Goal: Navigation & Orientation: Find specific page/section

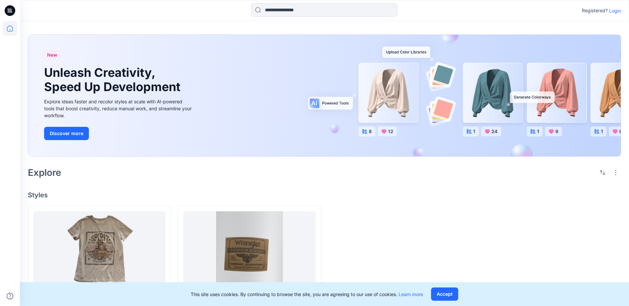
click at [616, 13] on p "Login" at bounding box center [615, 10] width 12 height 7
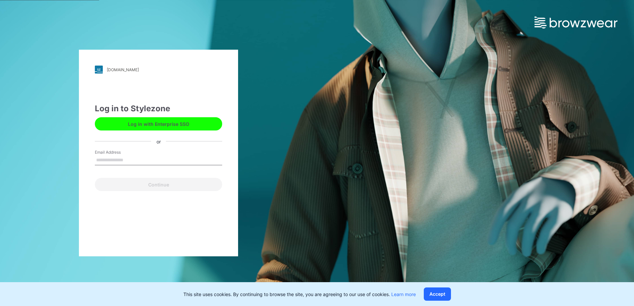
click at [159, 122] on button "Log in with Enterprise SSO" at bounding box center [158, 123] width 127 height 13
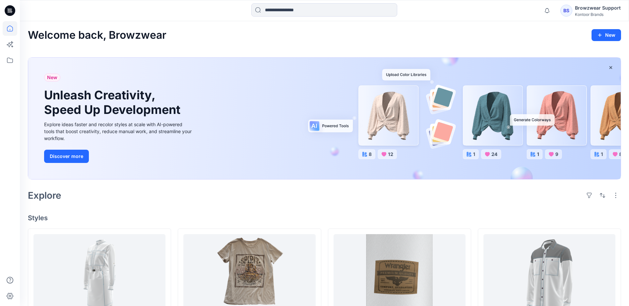
click at [584, 8] on div "Browzwear Support" at bounding box center [598, 8] width 46 height 8
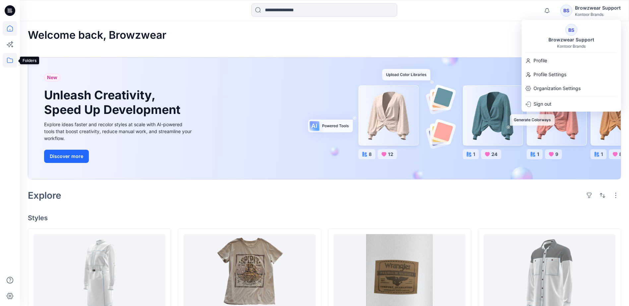
click at [13, 60] on icon at bounding box center [10, 60] width 15 height 15
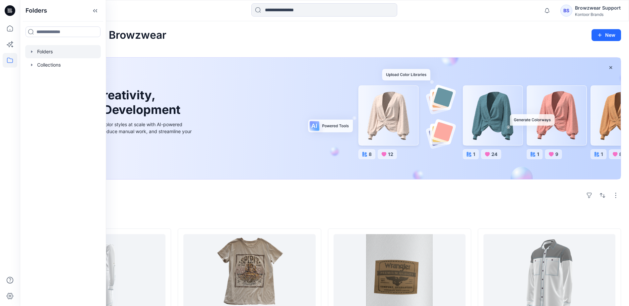
click at [37, 52] on div at bounding box center [63, 51] width 76 height 13
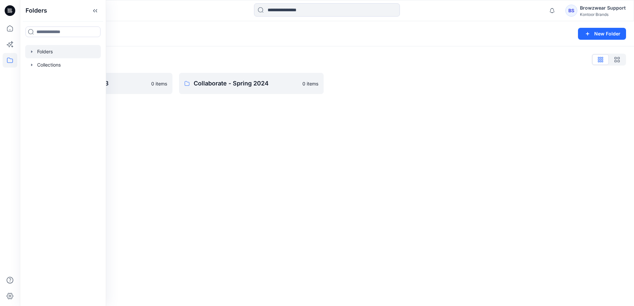
click at [320, 128] on div "Folders New Folder Folders List Collaborate - Fall 2023 0 items Collaborate - S…" at bounding box center [327, 163] width 614 height 285
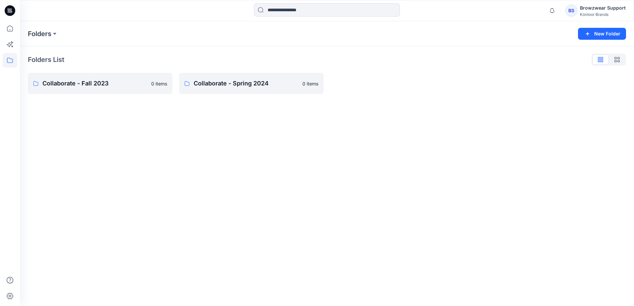
click at [585, 11] on div "Browzwear Support" at bounding box center [603, 8] width 46 height 8
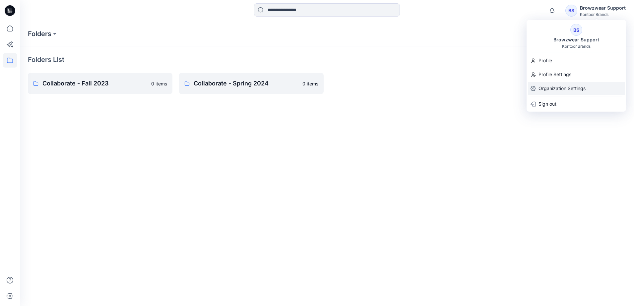
click at [574, 88] on p "Organization Settings" at bounding box center [562, 88] width 47 height 13
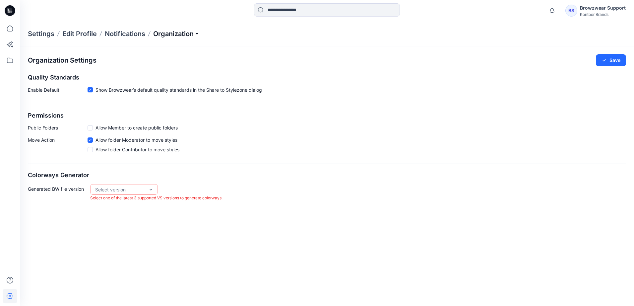
click at [180, 31] on p "Organization" at bounding box center [176, 33] width 46 height 9
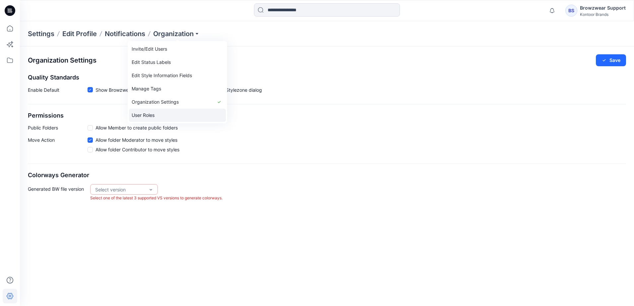
click at [154, 114] on link "User Roles" at bounding box center [177, 115] width 97 height 13
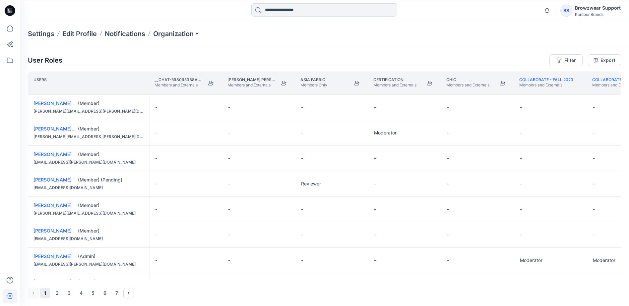
click at [164, 57] on div "User Roles Filter Export" at bounding box center [324, 60] width 593 height 12
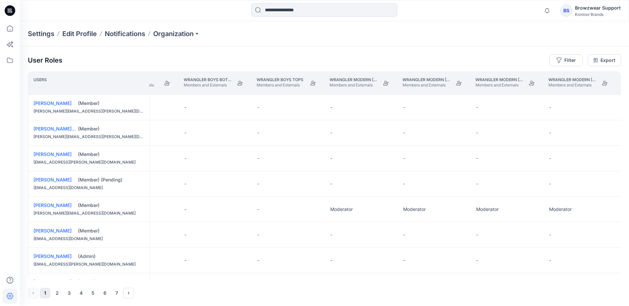
scroll to position [0, 2306]
drag, startPoint x: 459, startPoint y: 86, endPoint x: 350, endPoint y: 21, distance: 126.7
click at [459, 86] on button "Join" at bounding box center [459, 83] width 12 height 12
click at [10, 63] on icon at bounding box center [10, 60] width 15 height 15
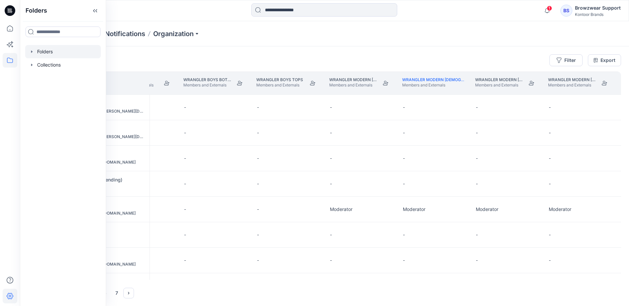
click at [47, 49] on div at bounding box center [63, 51] width 76 height 13
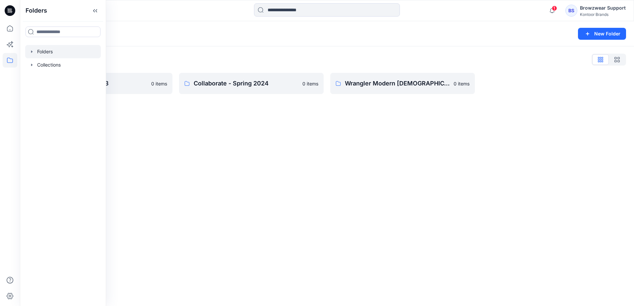
click at [376, 148] on div "Folders New Folder Folders List Collaborate - Fall 2023 0 items Collaborate - S…" at bounding box center [327, 163] width 614 height 285
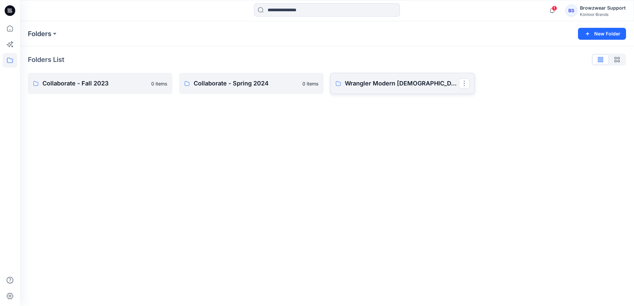
click at [383, 87] on p "Wrangler Modern [DEMOGRAPHIC_DATA] Tops" at bounding box center [402, 83] width 114 height 9
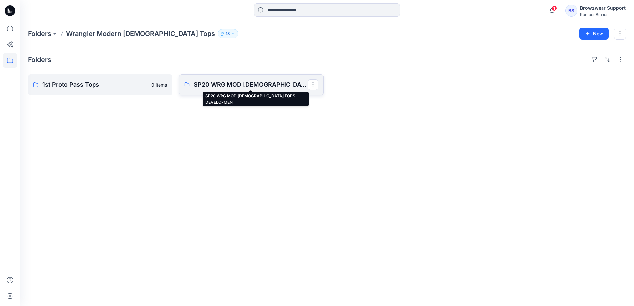
click at [242, 84] on p "SP20 WRG MOD [DEMOGRAPHIC_DATA] TOPS DEVELOPMENT" at bounding box center [251, 84] width 114 height 9
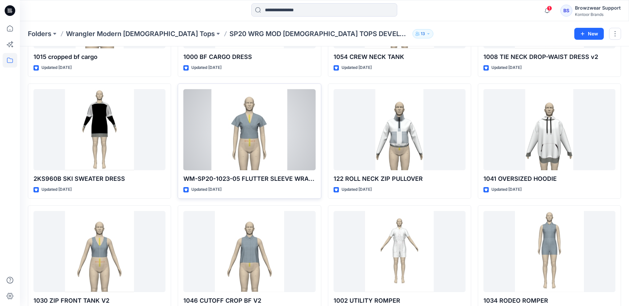
scroll to position [226, 0]
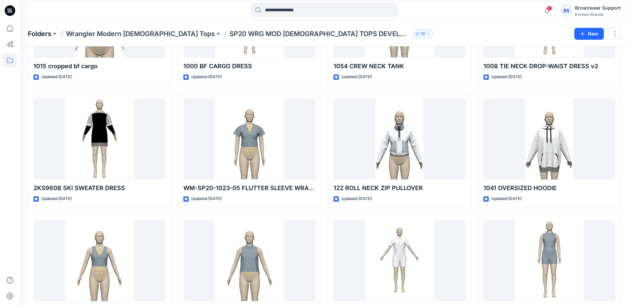
click at [50, 34] on p "Folders" at bounding box center [40, 33] width 24 height 9
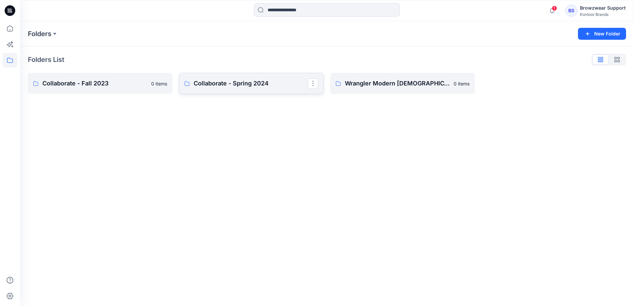
click at [264, 86] on p "Collaborate - Spring 2024" at bounding box center [251, 83] width 114 height 9
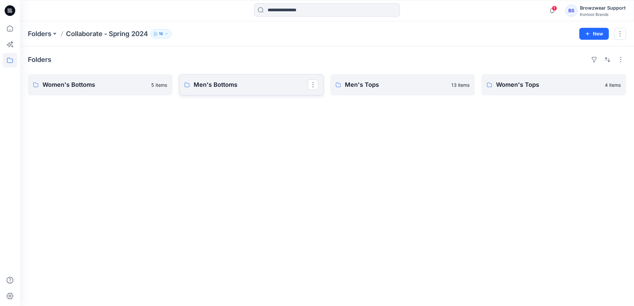
click at [247, 84] on p "Men's Bottoms" at bounding box center [251, 84] width 114 height 9
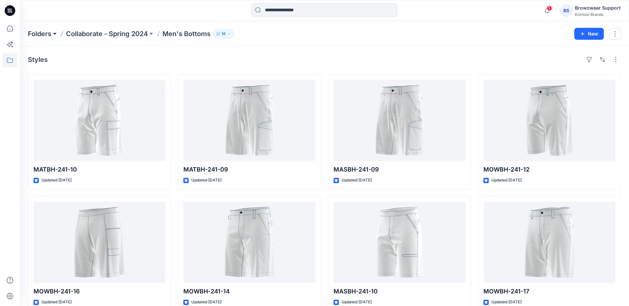
click at [54, 35] on button at bounding box center [54, 33] width 7 height 9
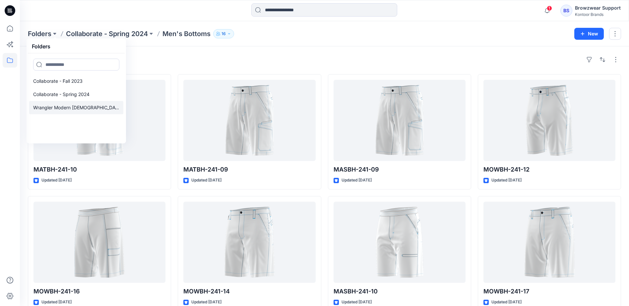
click at [89, 108] on p "Wrangler Modern [DEMOGRAPHIC_DATA] Tops" at bounding box center [76, 108] width 86 height 8
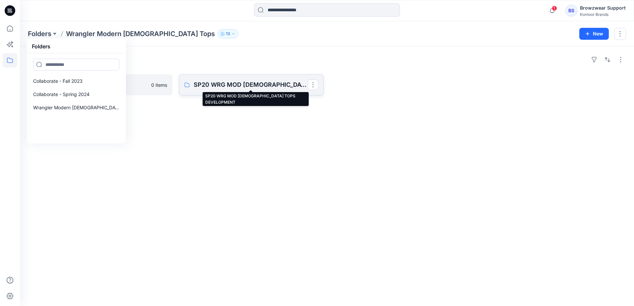
click at [265, 85] on p "SP20 WRG MOD [DEMOGRAPHIC_DATA] TOPS DEVELOPMENT" at bounding box center [251, 84] width 114 height 9
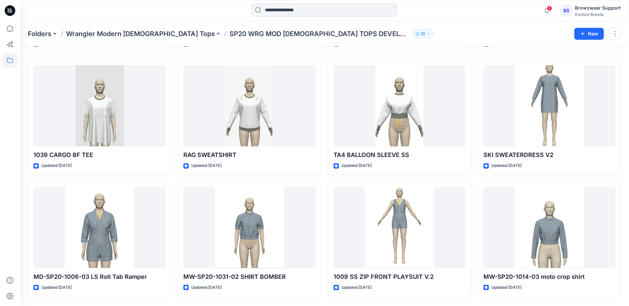
scroll to position [1624, 0]
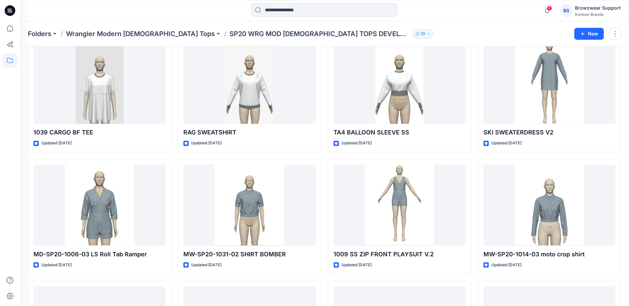
click at [487, 20] on div "1 Notifications Mark all as read View all notifications BS Browzwear Support Ko…" at bounding box center [324, 10] width 609 height 21
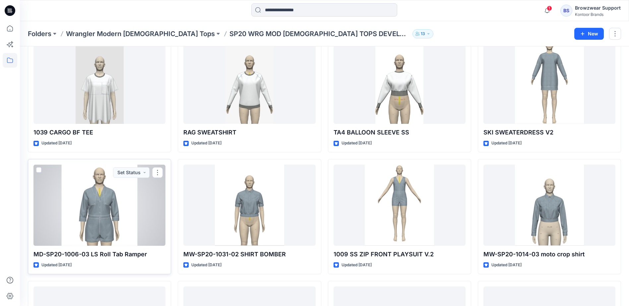
click at [112, 212] on div at bounding box center [99, 205] width 132 height 81
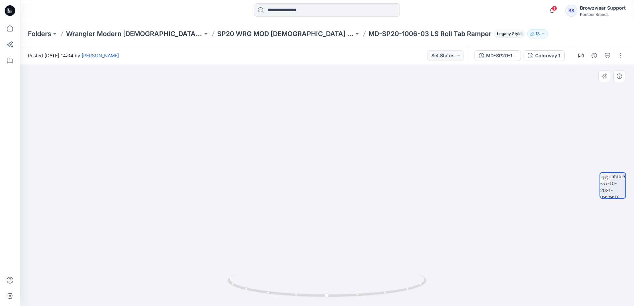
drag, startPoint x: 424, startPoint y: 192, endPoint x: 290, endPoint y: 193, distance: 133.7
click at [288, 195] on img at bounding box center [327, 156] width 314 height 301
drag, startPoint x: 409, startPoint y: 266, endPoint x: 420, endPoint y: 280, distance: 17.7
click at [417, 277] on div at bounding box center [327, 185] width 614 height 241
click at [423, 286] on icon at bounding box center [328, 286] width 201 height 25
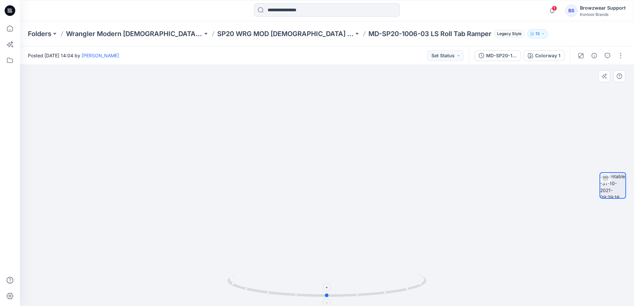
click at [423, 286] on icon at bounding box center [328, 286] width 201 height 25
drag, startPoint x: 366, startPoint y: 234, endPoint x: 342, endPoint y: 119, distance: 117.2
click at [342, 120] on img at bounding box center [327, 125] width 314 height 361
click at [373, 168] on img at bounding box center [327, 121] width 314 height 369
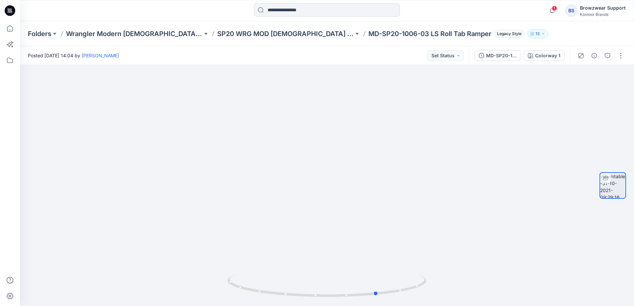
drag, startPoint x: 346, startPoint y: 299, endPoint x: -1, endPoint y: 223, distance: 355.5
click at [0, 223] on html "1 Notifications Mark all as read View all notifications BS Browzwear Support Ko…" at bounding box center [317, 153] width 634 height 306
click at [486, 17] on div "1 Notifications Mark all as read View all notifications BS Browzwear Support Ko…" at bounding box center [327, 10] width 614 height 15
click at [246, 16] on div at bounding box center [326, 10] width 307 height 15
click at [187, 10] on div at bounding box center [326, 10] width 307 height 15
